Goal: Information Seeking & Learning: Learn about a topic

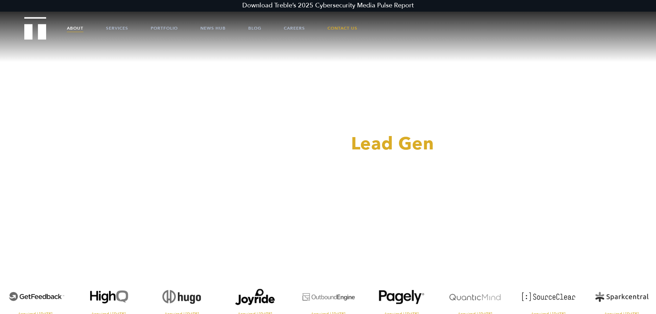
click at [71, 28] on link "About" at bounding box center [75, 28] width 17 height 21
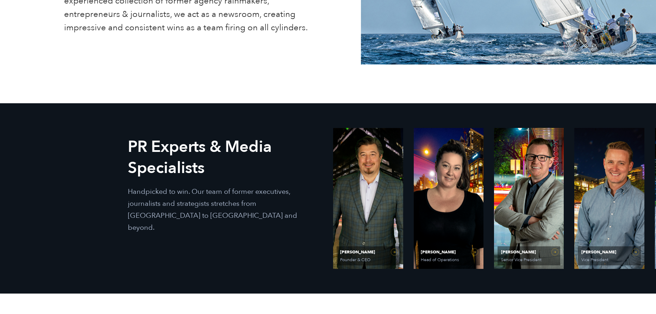
scroll to position [296, 0]
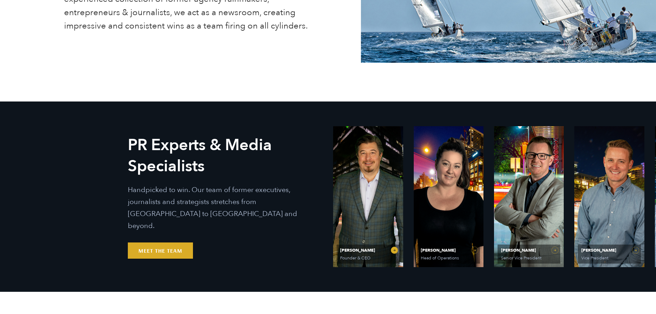
click at [363, 216] on link "[PERSON_NAME] Founder & CEO" at bounding box center [368, 196] width 70 height 141
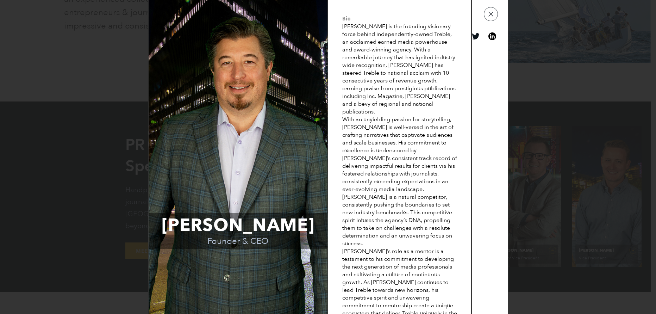
scroll to position [7, 0]
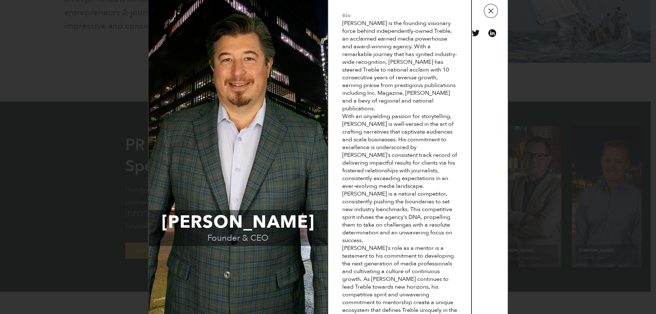
click at [489, 13] on button "button" at bounding box center [491, 11] width 14 height 14
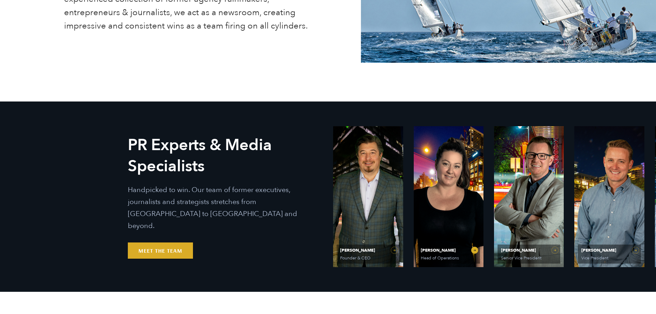
click at [449, 183] on link "[PERSON_NAME] Head of Operations" at bounding box center [448, 196] width 70 height 141
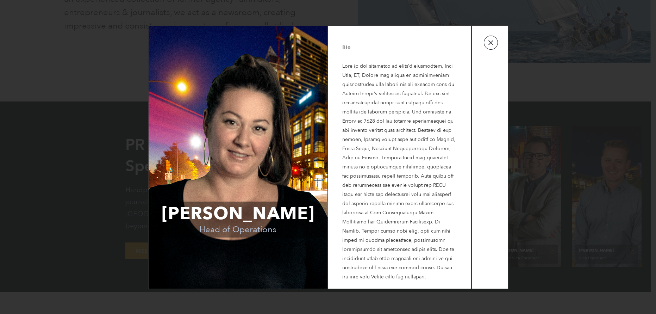
click at [492, 50] on button "button" at bounding box center [491, 43] width 14 height 14
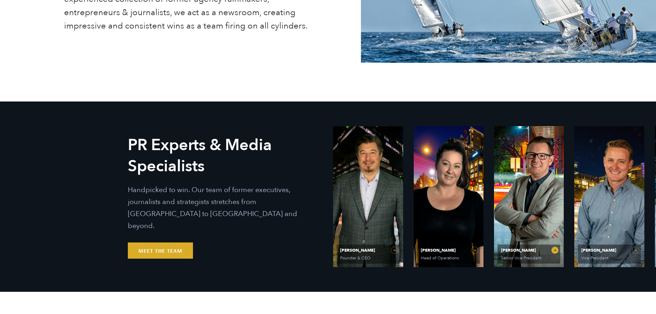
click at [512, 187] on link "[PERSON_NAME] Senior Vice President" at bounding box center [529, 196] width 70 height 141
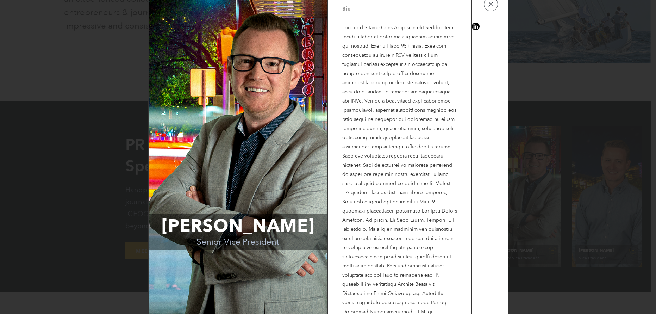
scroll to position [0, 0]
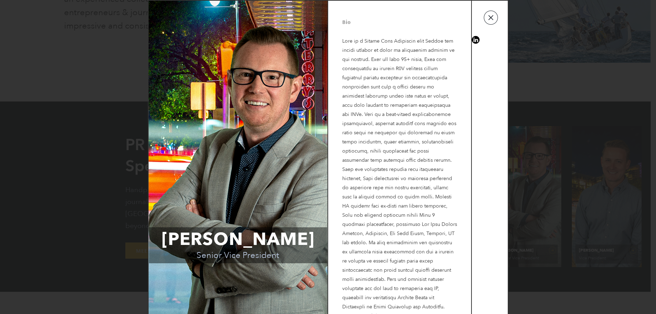
click at [487, 19] on button "button" at bounding box center [491, 18] width 14 height 14
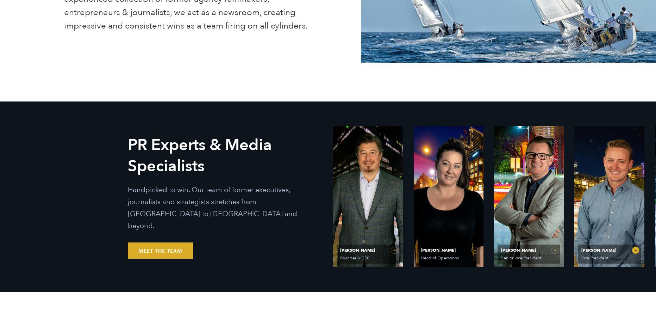
click at [616, 176] on link "[PERSON_NAME] Vice President" at bounding box center [609, 196] width 70 height 141
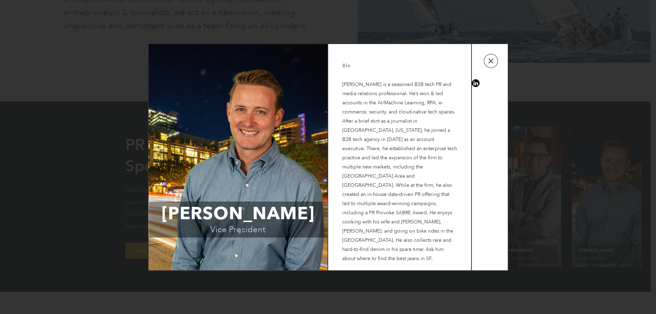
click at [490, 68] on button "button" at bounding box center [491, 61] width 14 height 14
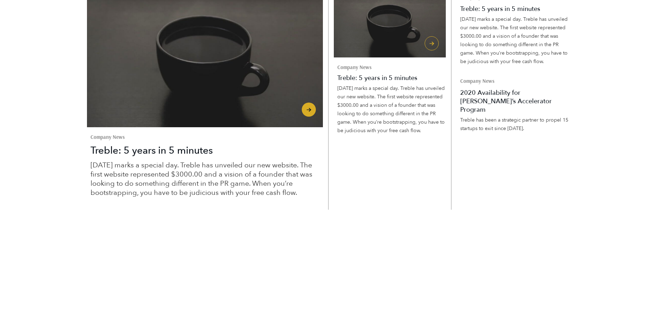
scroll to position [1842, 0]
click at [311, 127] on span "Read more" at bounding box center [205, 60] width 236 height 133
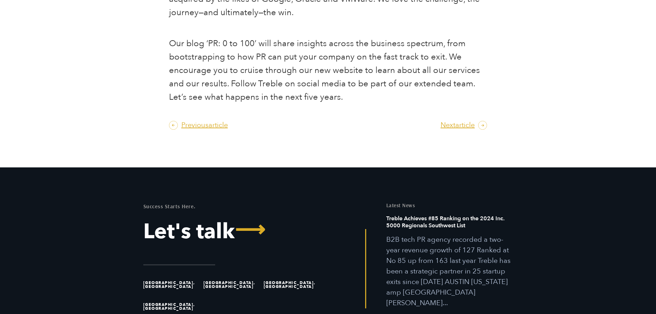
scroll to position [891, 0]
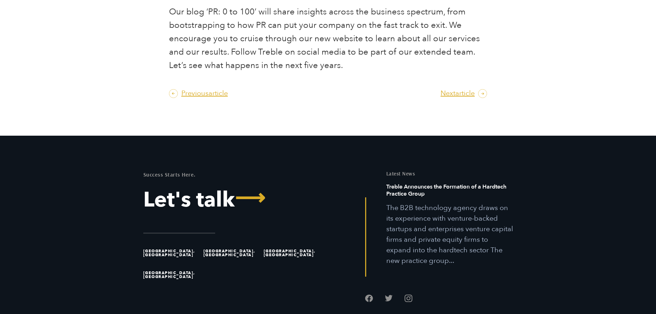
click at [419, 183] on h6 "Treble Announces the Formation of a Hardtech Practice Group" at bounding box center [449, 192] width 127 height 19
